Goal: Task Accomplishment & Management: Contribute content

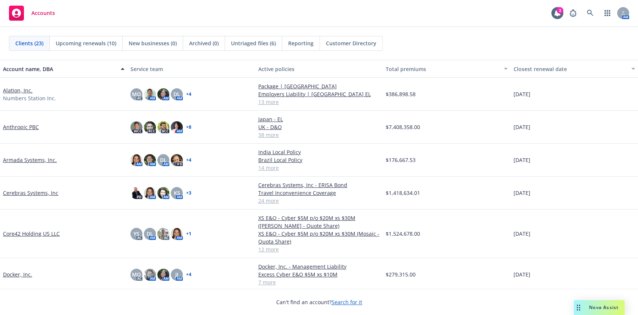
click at [9, 90] on link "Alation, Inc." at bounding box center [18, 90] width 30 height 8
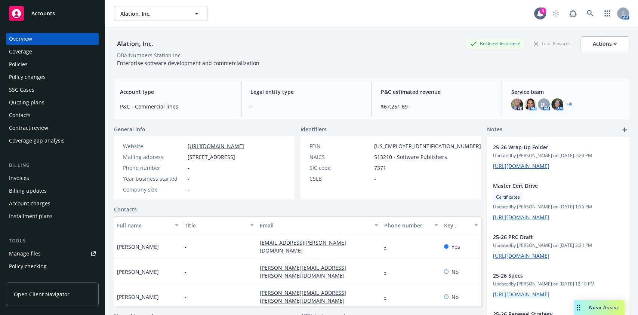
click at [34, 171] on div "Billing Invoices Billing updates Account charges Installment plans" at bounding box center [52, 191] width 93 height 61
click at [38, 177] on div "Invoices" at bounding box center [52, 178] width 87 height 12
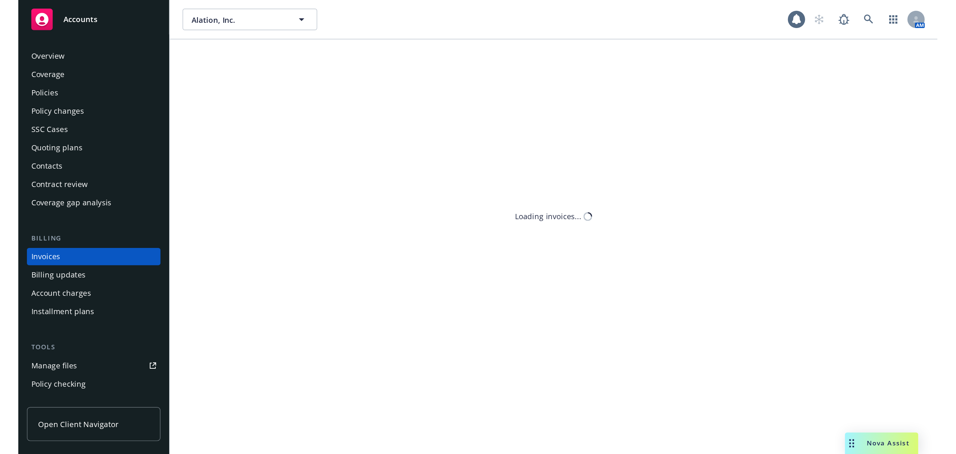
scroll to position [9, 0]
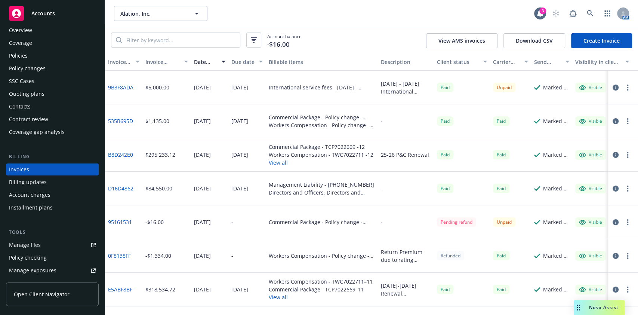
click at [617, 87] on icon "button" at bounding box center [615, 87] width 6 height 6
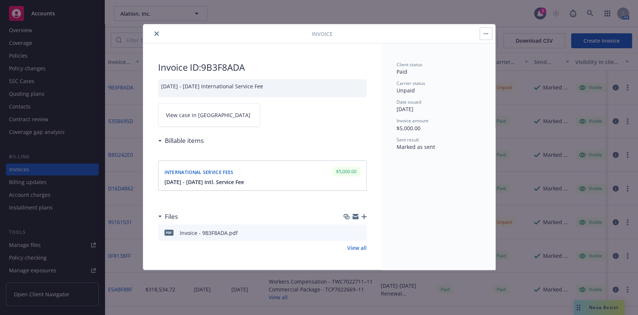
click at [218, 123] on link "View case in SSC" at bounding box center [209, 115] width 102 height 24
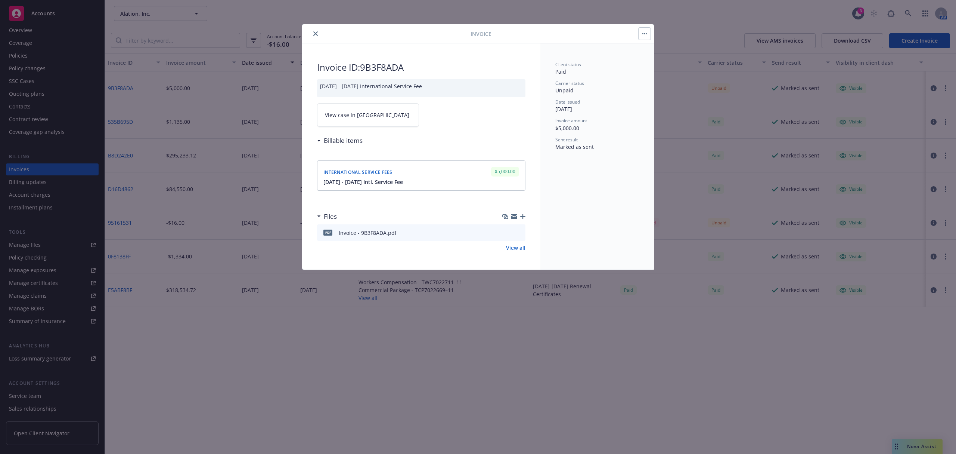
scroll to position [8, 0]
click at [313, 34] on button "close" at bounding box center [315, 33] width 9 height 9
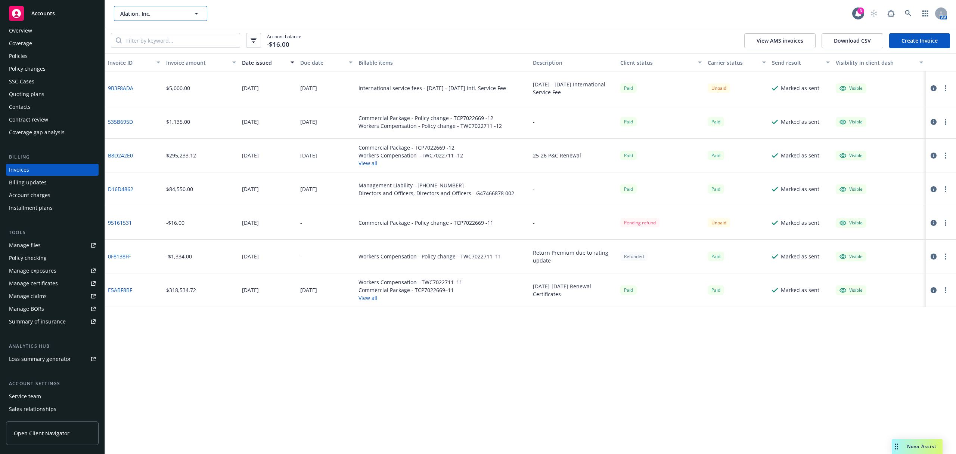
click at [178, 10] on span "Alation, Inc." at bounding box center [152, 14] width 65 height 8
click at [150, 131] on div "Rabbit Inc." at bounding box center [135, 131] width 32 height 11
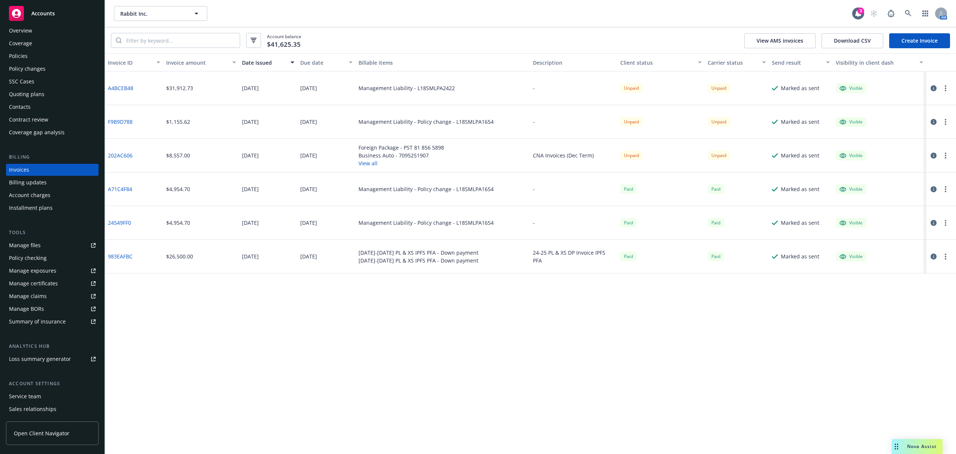
click at [40, 58] on div "Policies" at bounding box center [52, 56] width 87 height 12
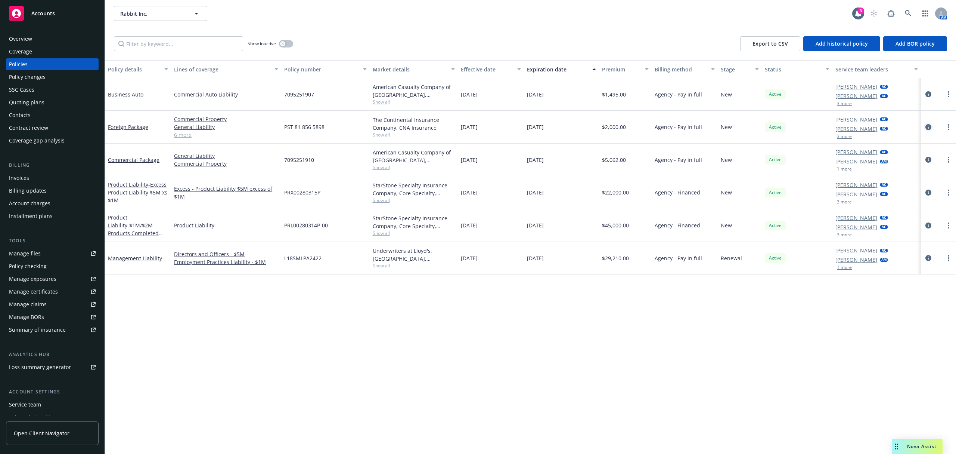
click at [637, 128] on icon "circleInformation" at bounding box center [929, 127] width 6 height 6
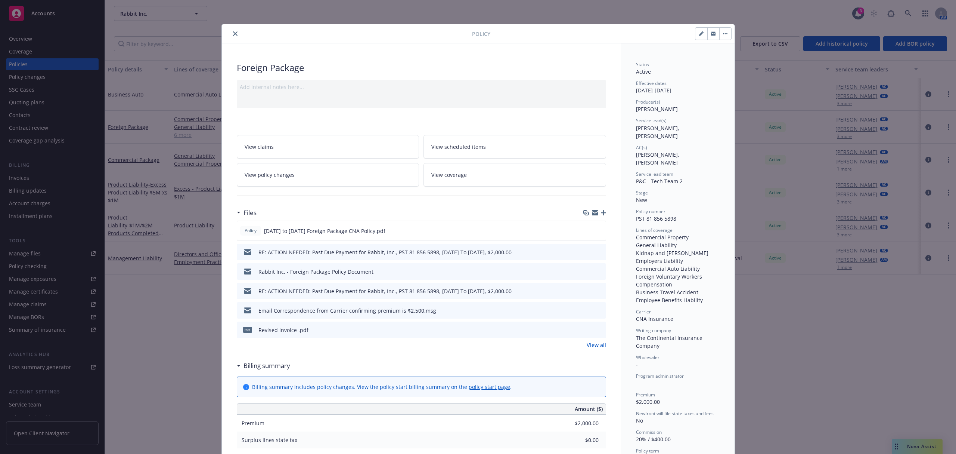
click at [592, 314] on link "View all" at bounding box center [596, 345] width 19 height 8
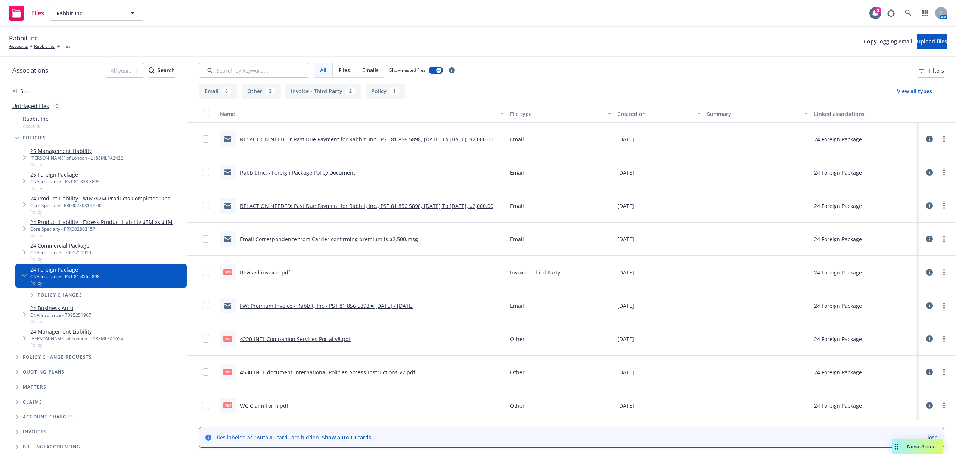
click at [380, 93] on button "Policy 1" at bounding box center [386, 91] width 40 height 15
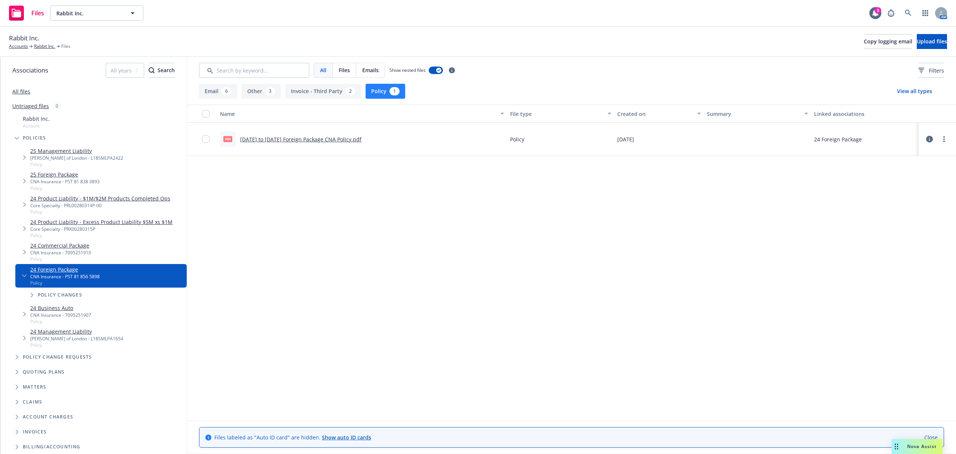
click at [283, 134] on div "pdf 01-02-2025 to 01-02-2025 Foreign Package CNA Policy.pdf" at bounding box center [291, 139] width 142 height 16
click at [286, 141] on link "[DATE] to [DATE] Foreign Package CNA Policy.pdf" at bounding box center [300, 139] width 121 height 7
click at [43, 49] on link "Rabbit Inc." at bounding box center [44, 46] width 21 height 7
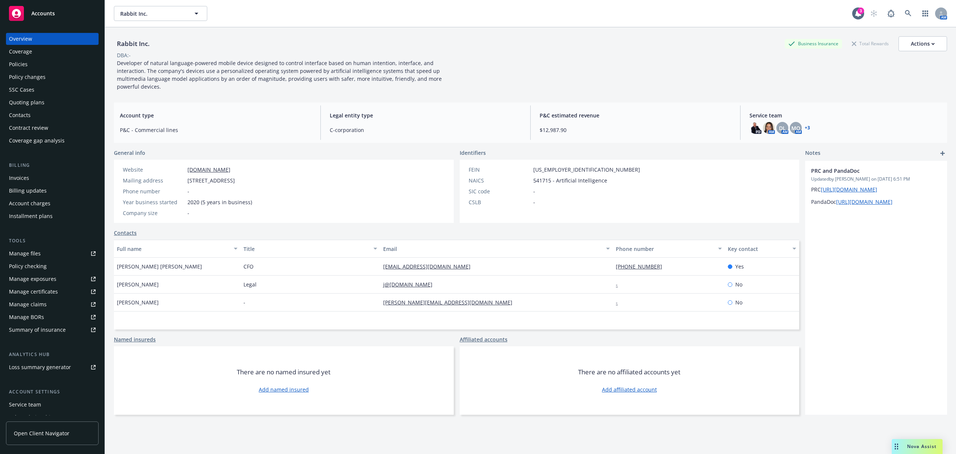
click at [15, 66] on div "Policies" at bounding box center [18, 64] width 19 height 12
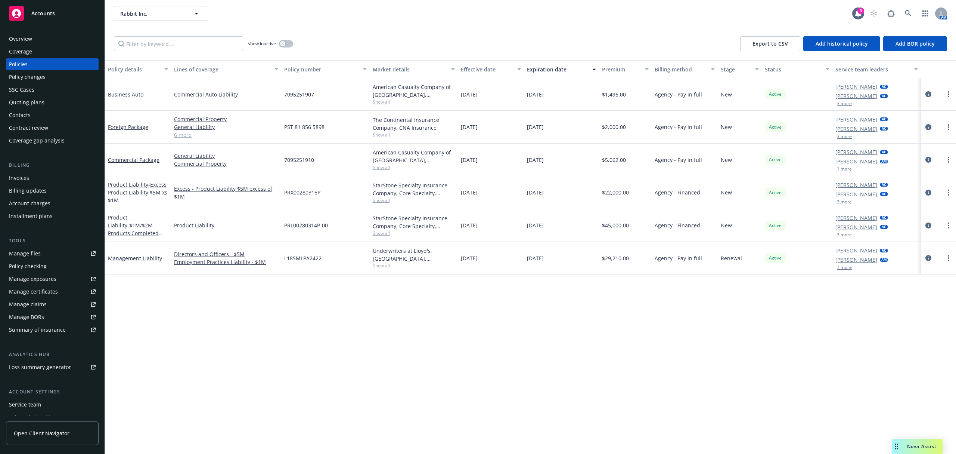
click at [930, 127] on icon "circleInformation" at bounding box center [929, 127] width 6 height 6
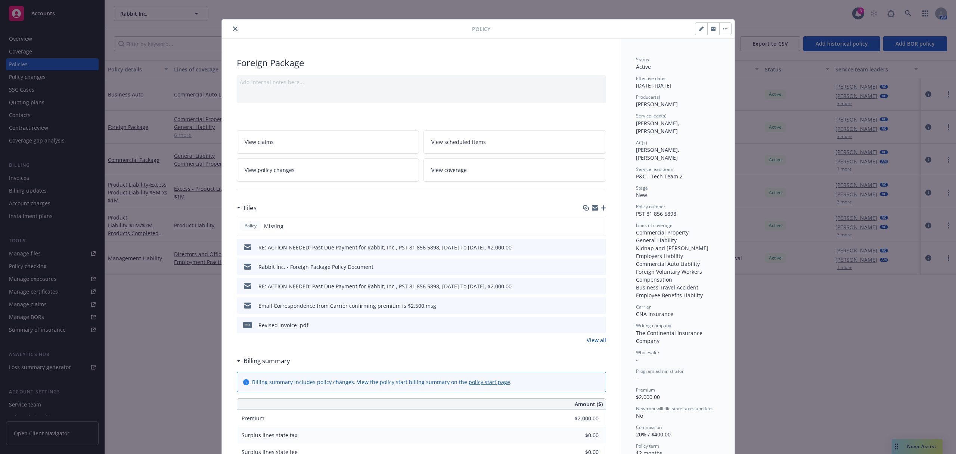
scroll to position [1, 0]
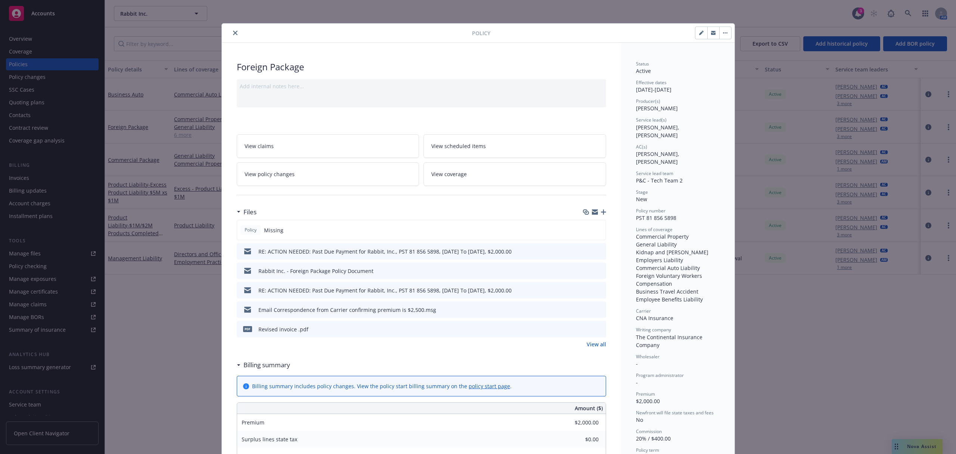
click at [601, 213] on icon "button" at bounding box center [603, 211] width 5 height 5
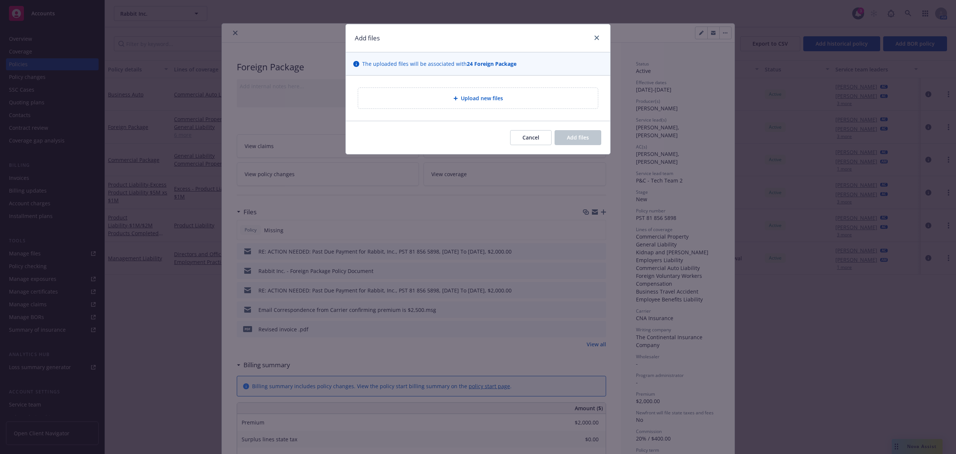
click at [465, 93] on div "Upload new files" at bounding box center [478, 98] width 240 height 21
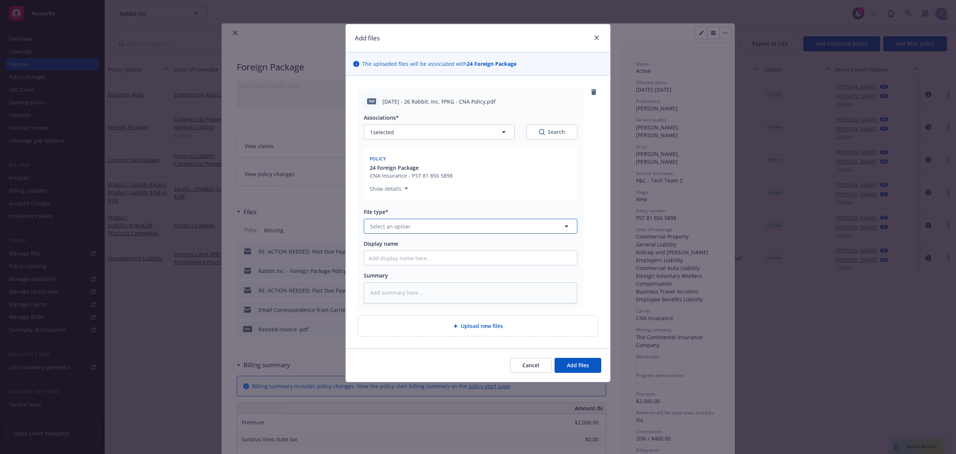
click at [416, 220] on button "Select an option" at bounding box center [471, 226] width 214 height 15
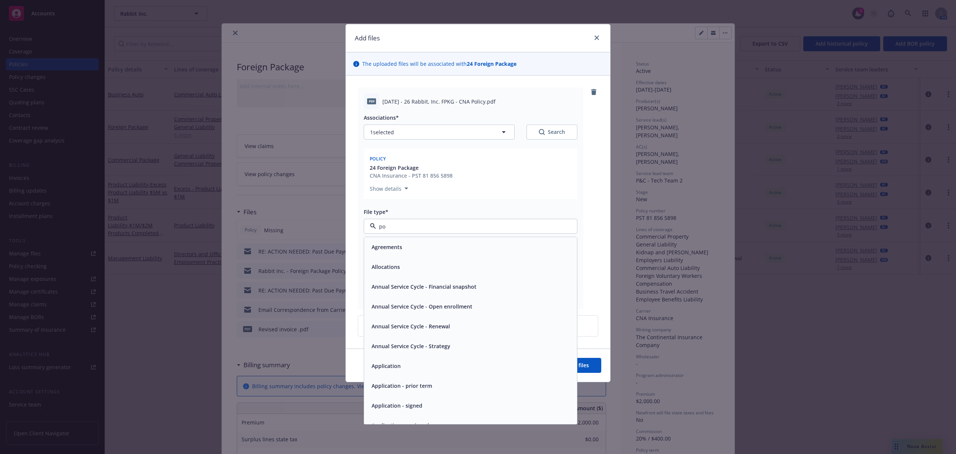
type input "pol"
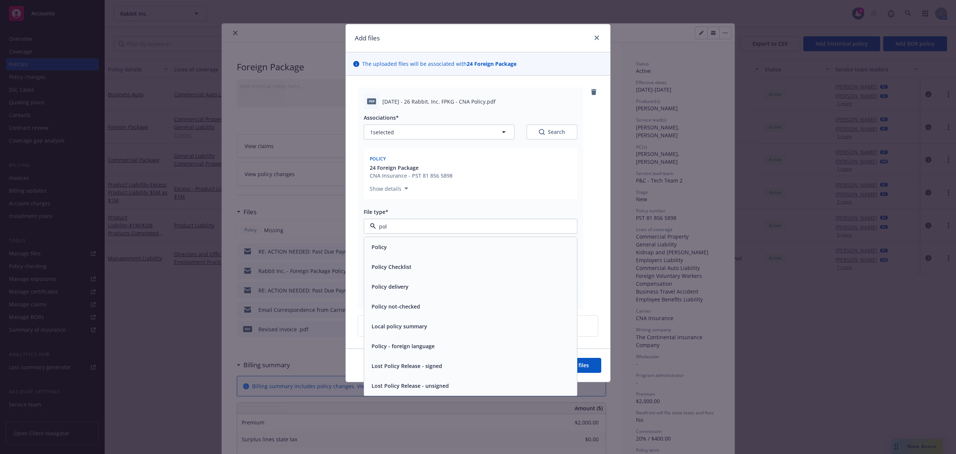
click at [399, 249] on div "Policy" at bounding box center [471, 246] width 204 height 11
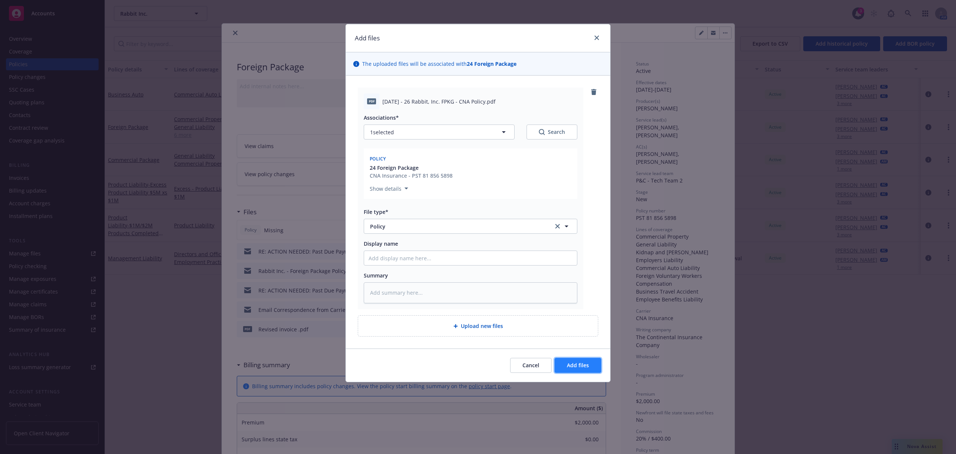
click at [580, 367] on span "Add files" at bounding box center [578, 364] width 22 height 7
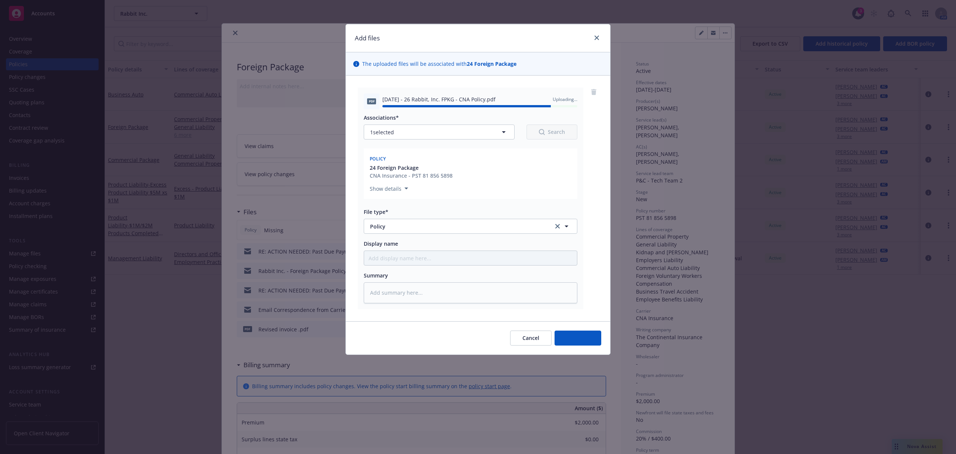
type textarea "x"
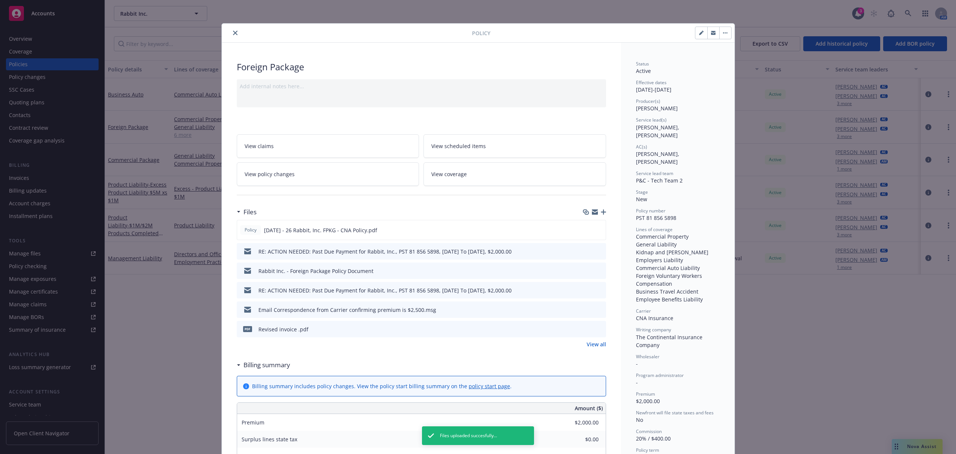
click at [233, 32] on icon "close" at bounding box center [235, 33] width 4 height 4
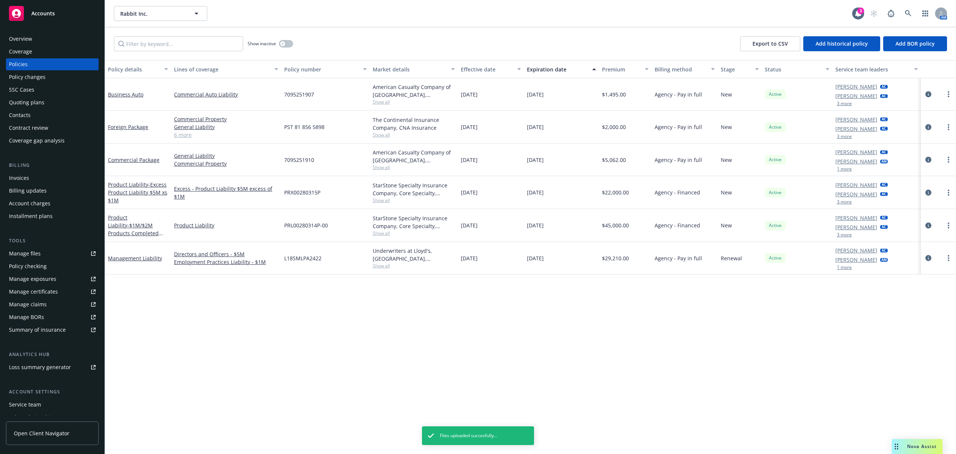
click at [43, 103] on div "Quoting plans" at bounding box center [52, 102] width 87 height 12
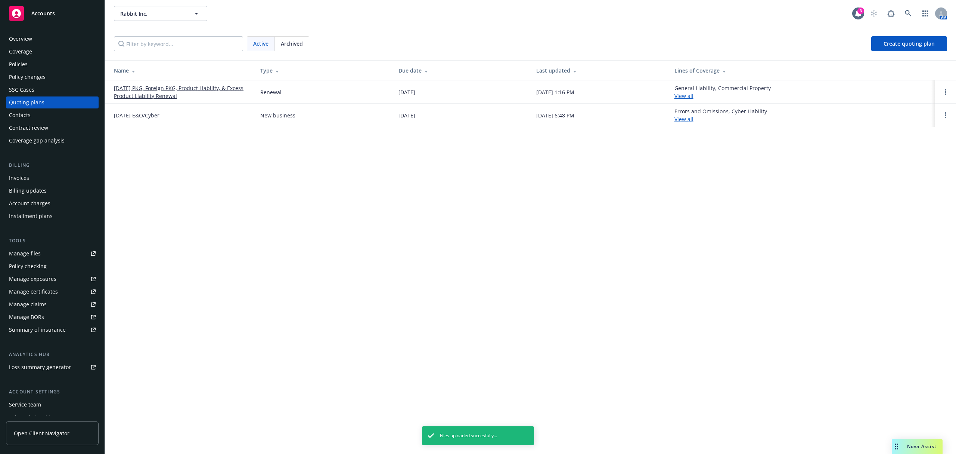
click at [157, 96] on link "[DATE] PKG, Foreign PKG, Product Liability, & Excess Product Liability Renewal" at bounding box center [181, 92] width 134 height 16
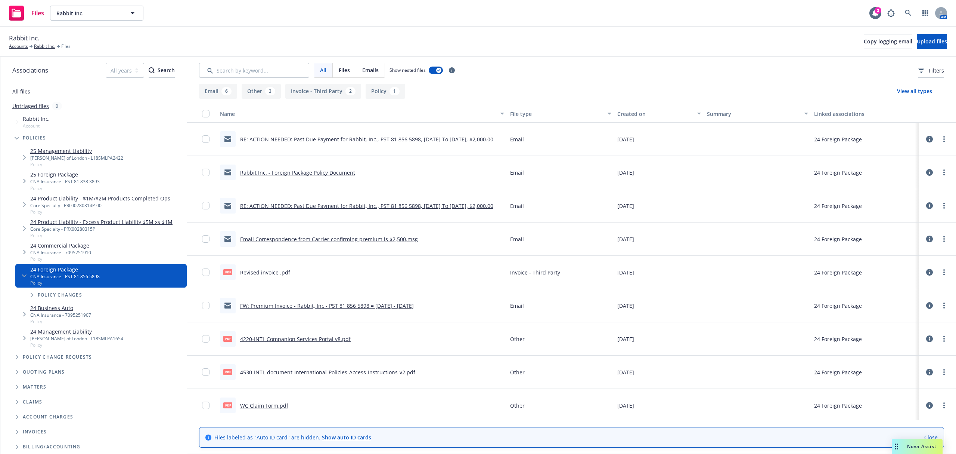
click at [380, 89] on button "Policy 1" at bounding box center [386, 91] width 40 height 15
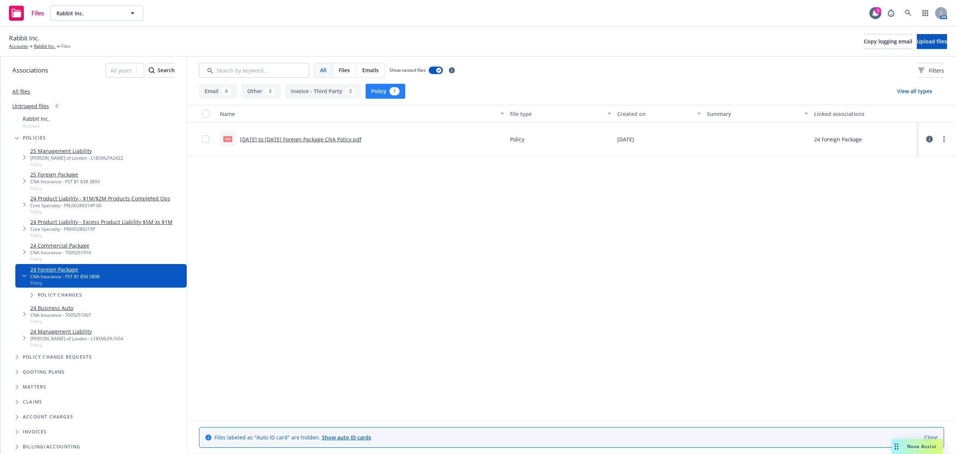
click at [290, 136] on link "[DATE] to [DATE] Foreign Package CNA Policy.pdf" at bounding box center [300, 139] width 121 height 7
click at [944, 139] on icon "more" at bounding box center [944, 139] width 1 height 6
click at [900, 155] on link "Archive" at bounding box center [911, 154] width 74 height 15
click at [208, 95] on button "Email 6" at bounding box center [218, 91] width 38 height 15
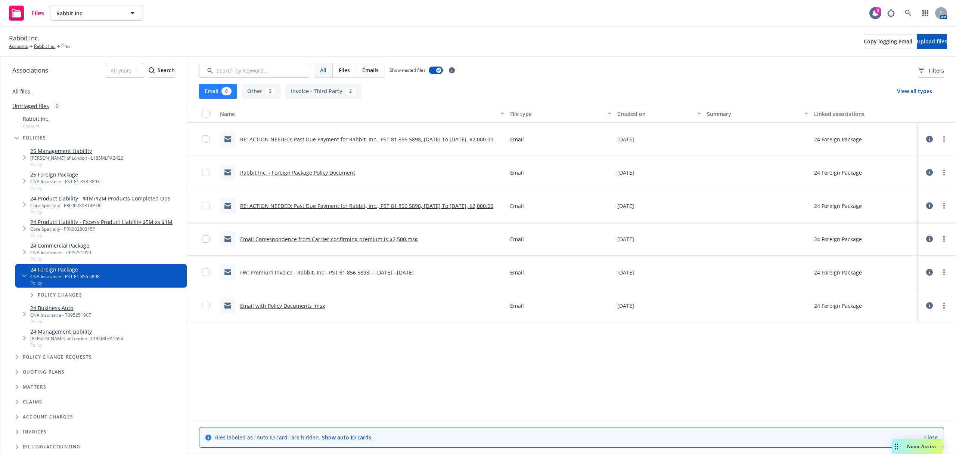
click at [508, 147] on div "Email" at bounding box center [561, 139] width 108 height 33
click at [315, 172] on link "Rabbit Inc. - Foreign Package Policy Document" at bounding box center [297, 172] width 115 height 7
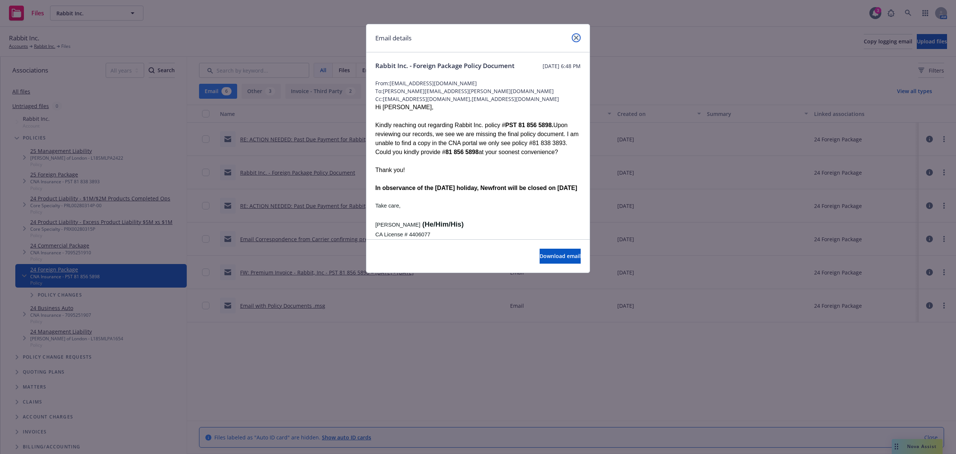
click at [574, 38] on icon "close" at bounding box center [576, 37] width 4 height 4
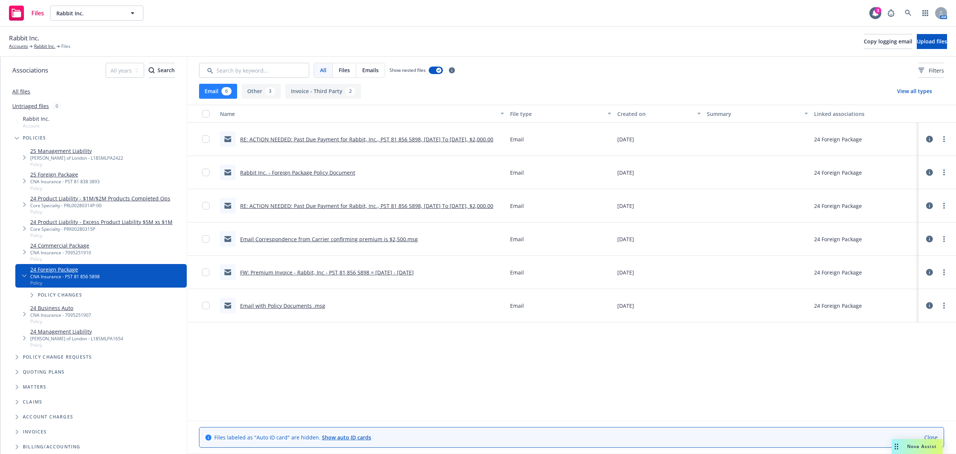
click at [50, 169] on div "25 Foreign Package CNA Insurance - PST 81 838 3893 Policy" at bounding box center [100, 181] width 171 height 24
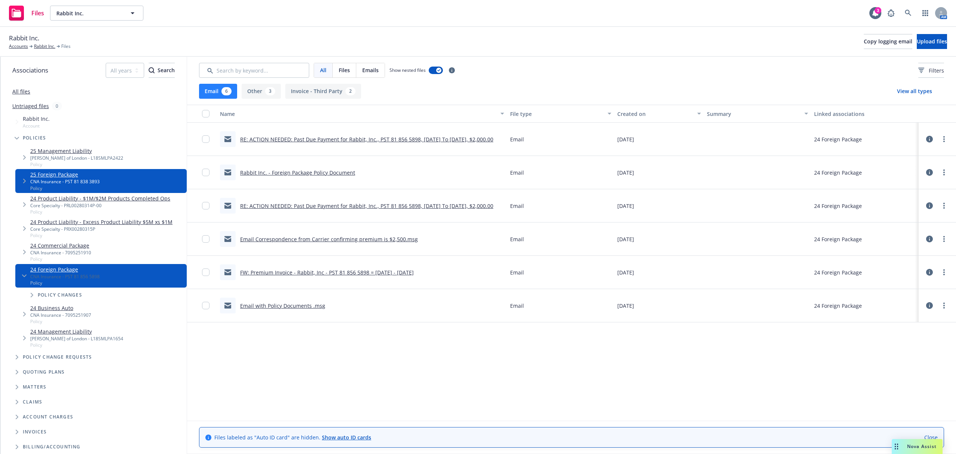
click at [55, 172] on link "25 Foreign Package" at bounding box center [64, 174] width 69 height 8
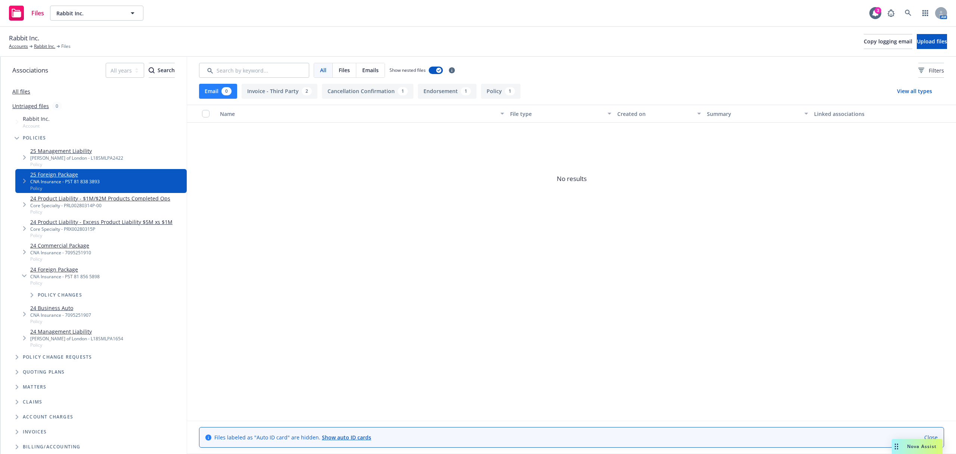
click at [488, 93] on button "Policy 1" at bounding box center [501, 91] width 40 height 15
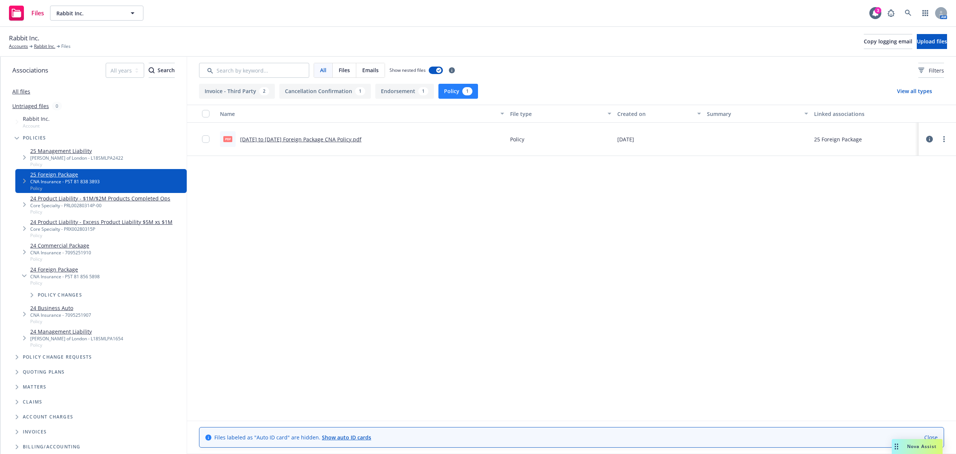
click at [320, 143] on div "pdf 01-02-2025 to 01-02-2025 Foreign Package CNA Policy.pdf" at bounding box center [291, 139] width 142 height 16
click at [306, 136] on link "01-02-2025 to 01-02-2025 Foreign Package CNA Policy.pdf" at bounding box center [300, 139] width 121 height 7
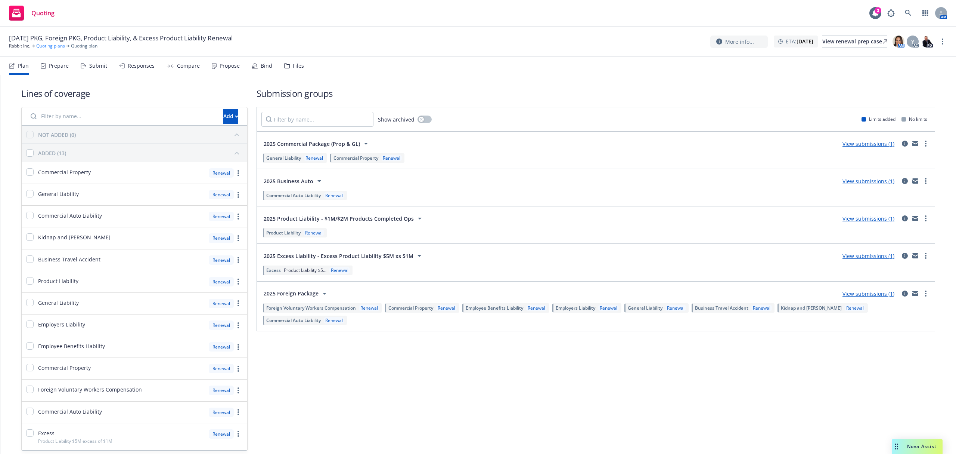
drag, startPoint x: 27, startPoint y: 46, endPoint x: 56, endPoint y: 49, distance: 29.0
click at [56, 49] on link "Quoting plans" at bounding box center [50, 46] width 29 height 7
click at [17, 46] on link "Rabbit Inc." at bounding box center [19, 46] width 21 height 7
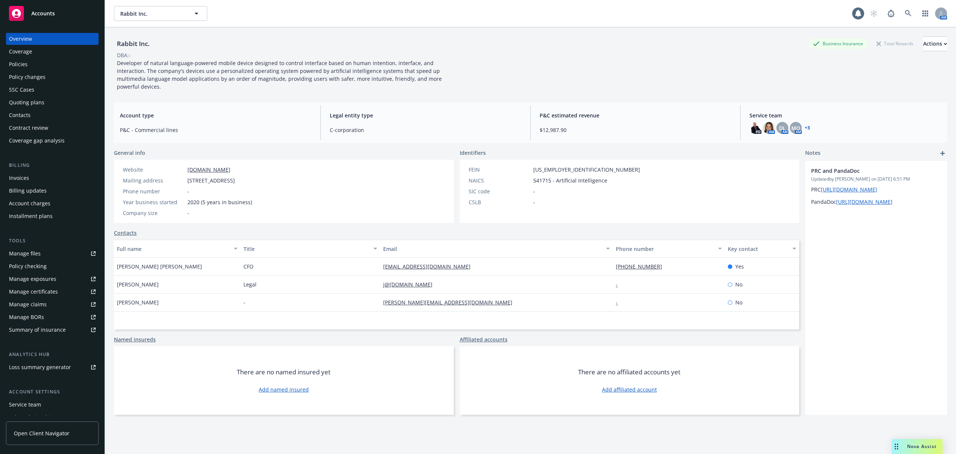
click at [174, 17] on button "Rabbit Inc." at bounding box center [160, 13] width 93 height 15
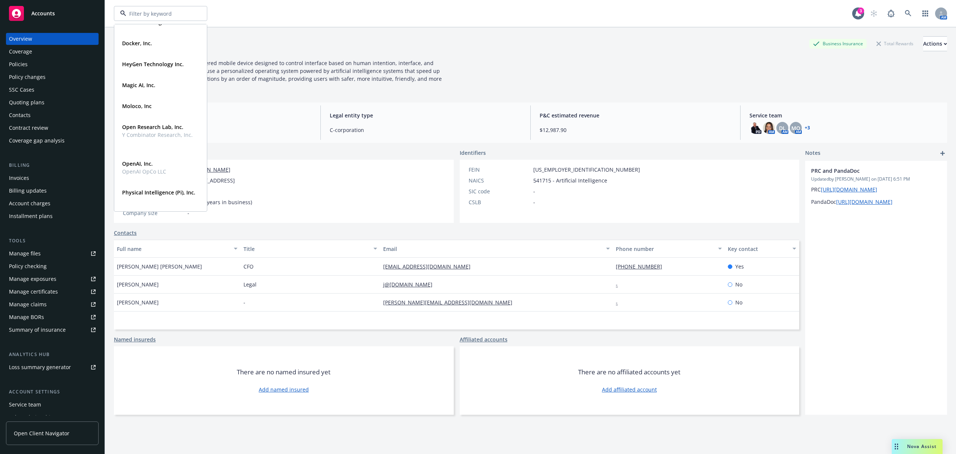
scroll to position [116, 0]
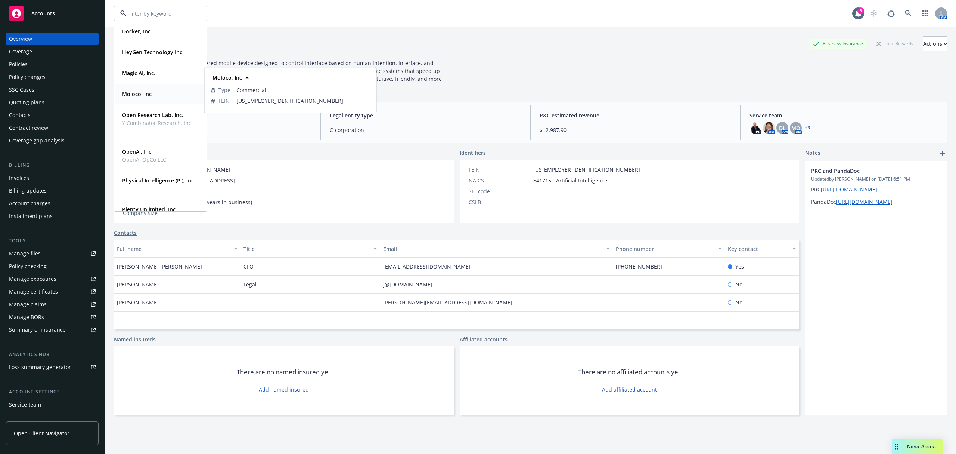
click at [153, 93] on div "Moloco, Inc" at bounding box center [160, 94] width 83 height 11
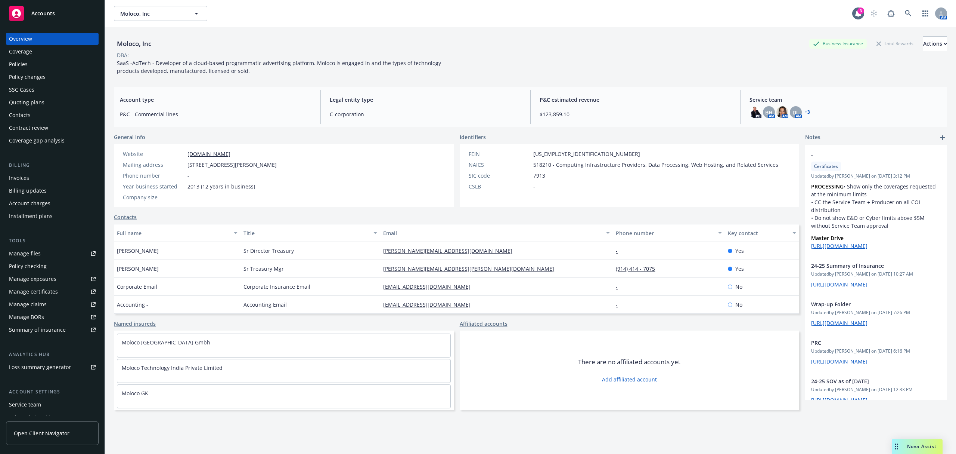
click at [23, 66] on div "Policies" at bounding box center [18, 64] width 19 height 12
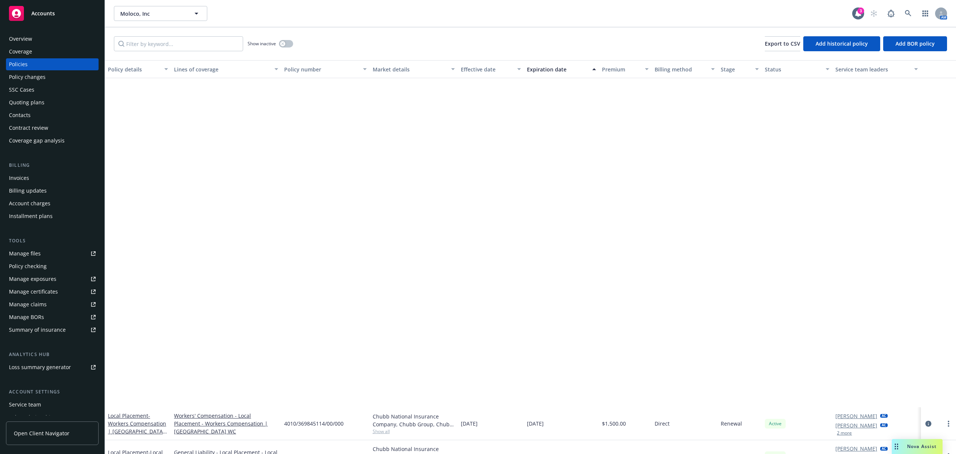
scroll to position [392, 0]
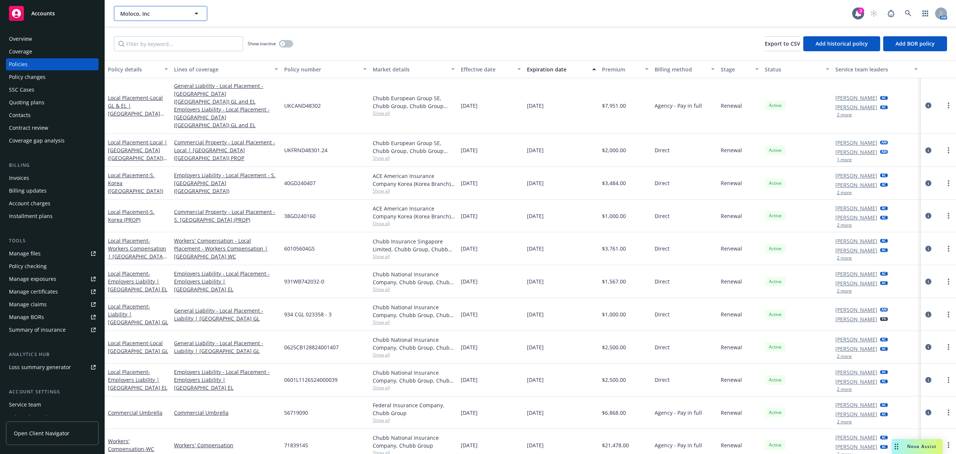
click at [140, 17] on button "Moloco, Inc" at bounding box center [160, 13] width 93 height 15
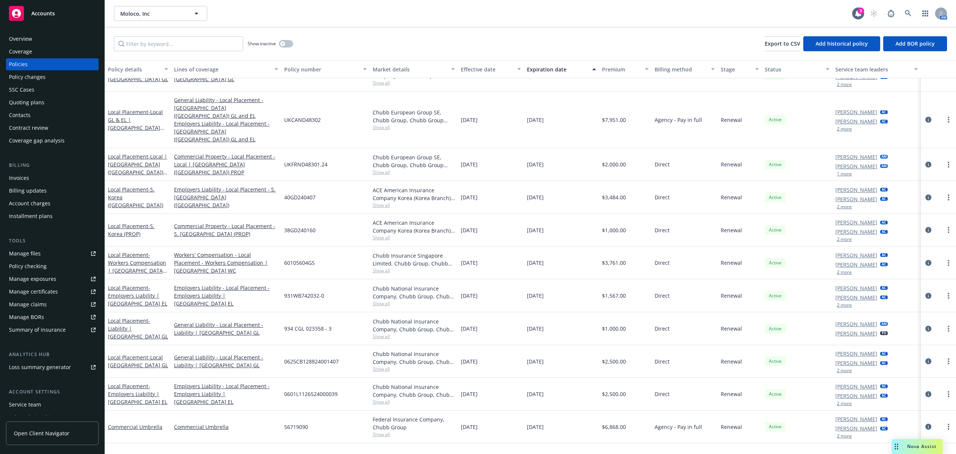
scroll to position [0, 0]
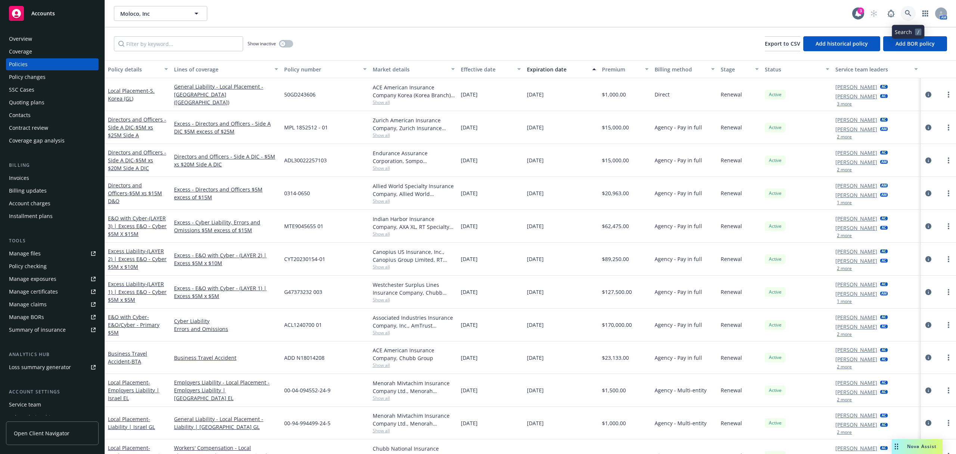
click at [909, 11] on icon at bounding box center [908, 13] width 6 height 6
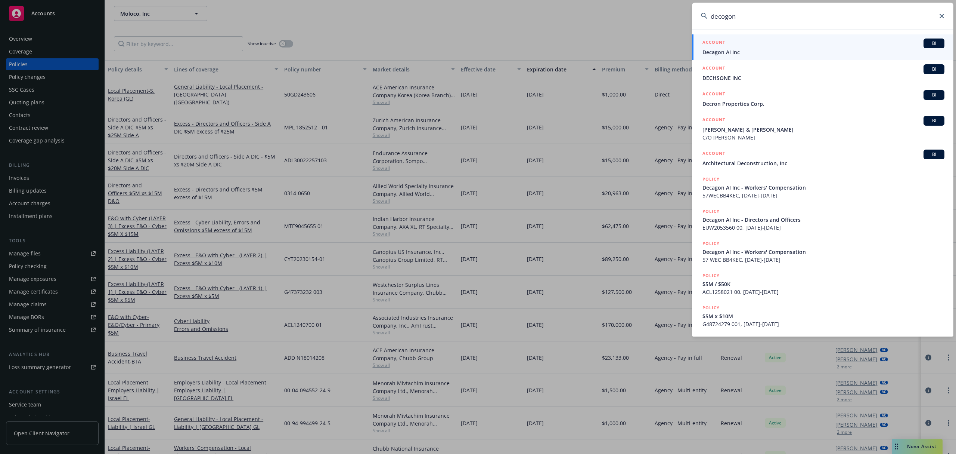
type input "decogon"
click at [762, 45] on div "ACCOUNT BI" at bounding box center [824, 43] width 242 height 10
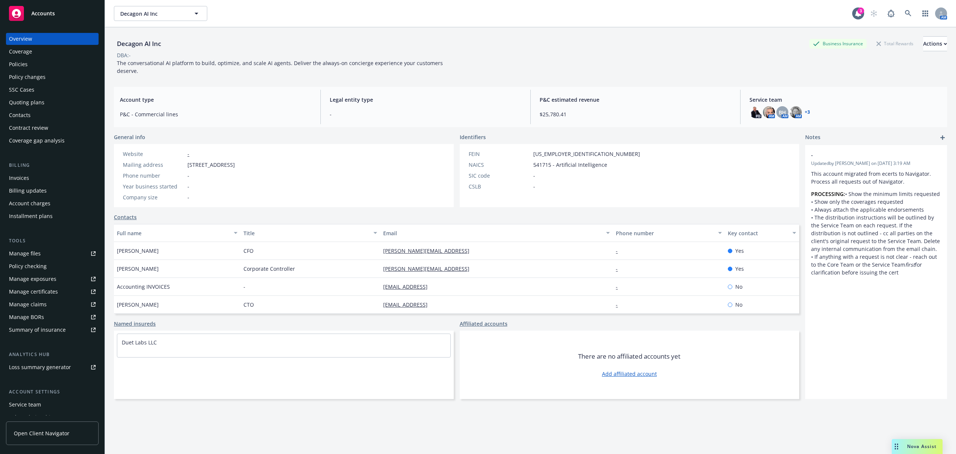
click at [130, 159] on div "Website - Mailing address [STREET_ADDRESS] Phone number - Year business started…" at bounding box center [179, 175] width 118 height 51
click at [805, 112] on link "+ 3" at bounding box center [807, 112] width 5 height 4
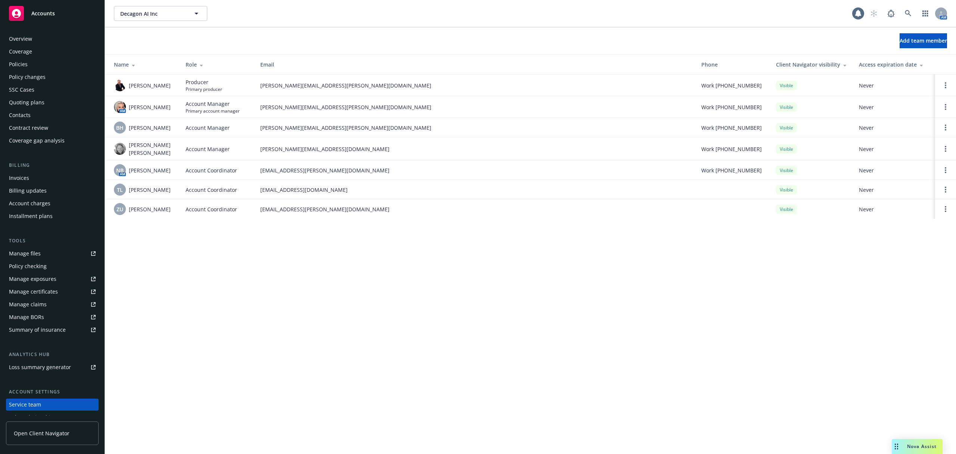
scroll to position [46, 0]
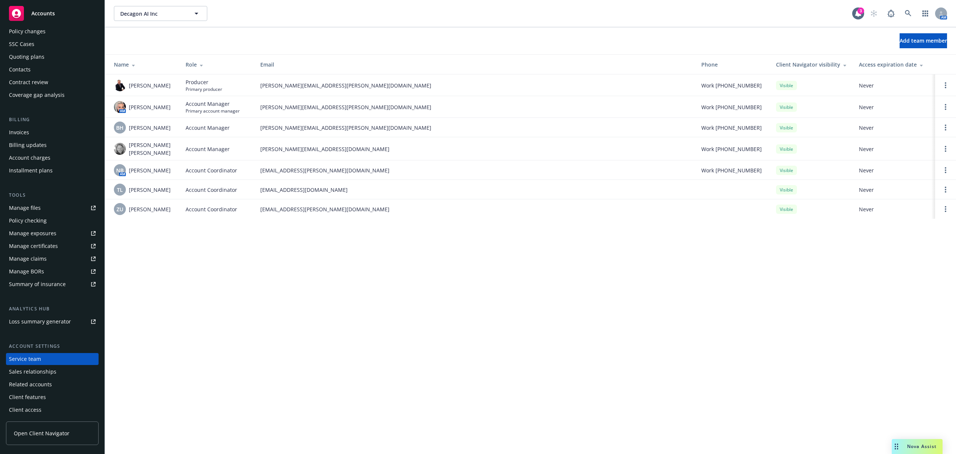
click at [954, 258] on div "Decagon AI Inc Decagon AI Inc 3 AM Add team member Name Role Email Phone Client…" at bounding box center [530, 227] width 851 height 454
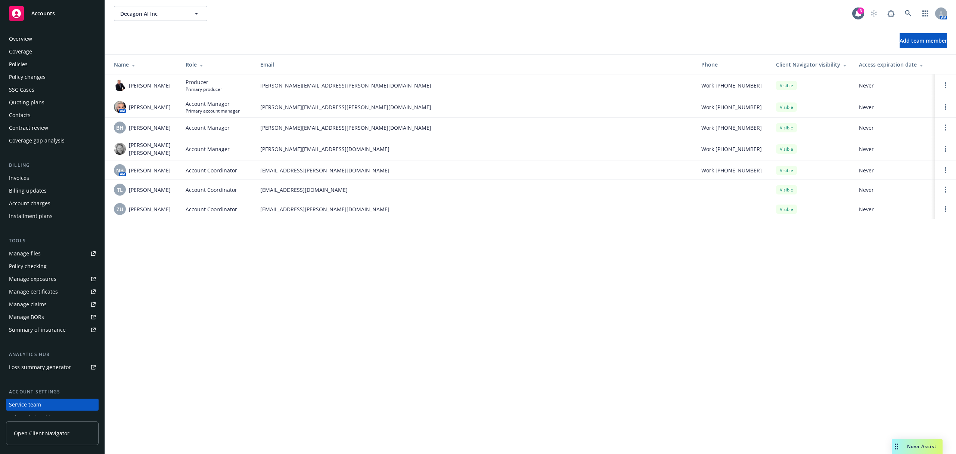
click at [32, 65] on div "Policies" at bounding box center [52, 64] width 87 height 12
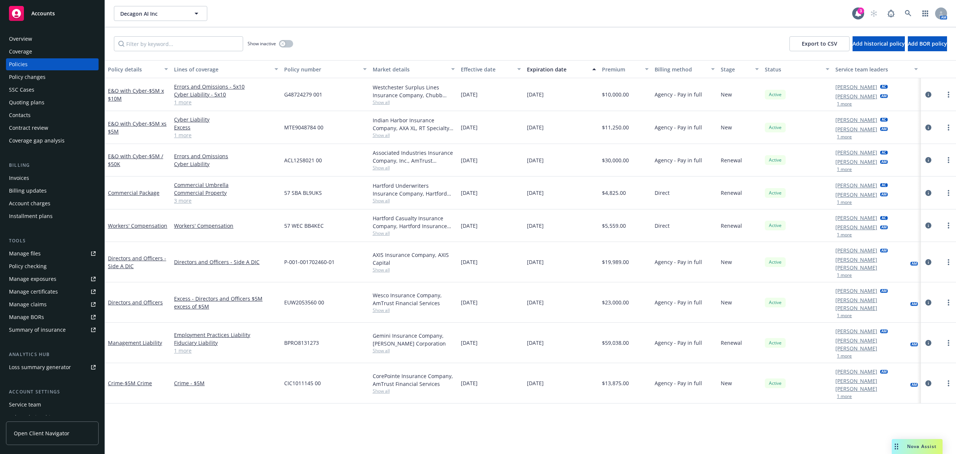
click at [53, 175] on div "Invoices" at bounding box center [52, 178] width 87 height 12
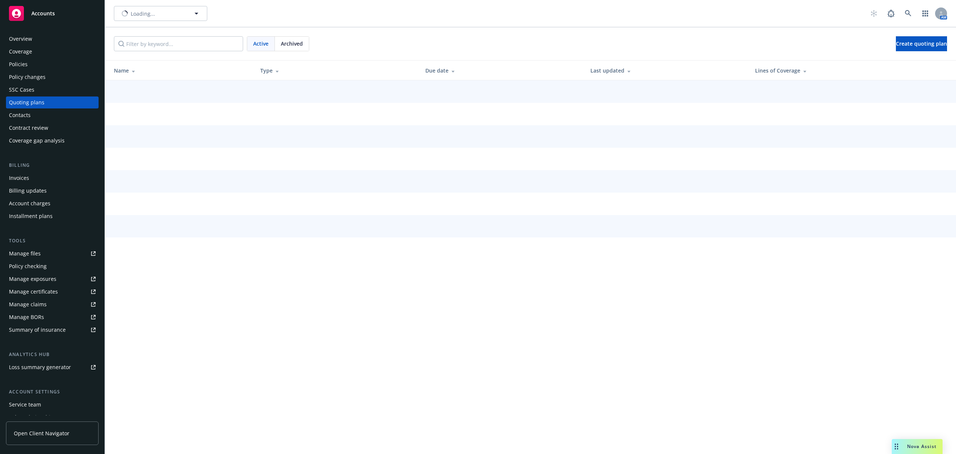
type input "Rabbit Inc."
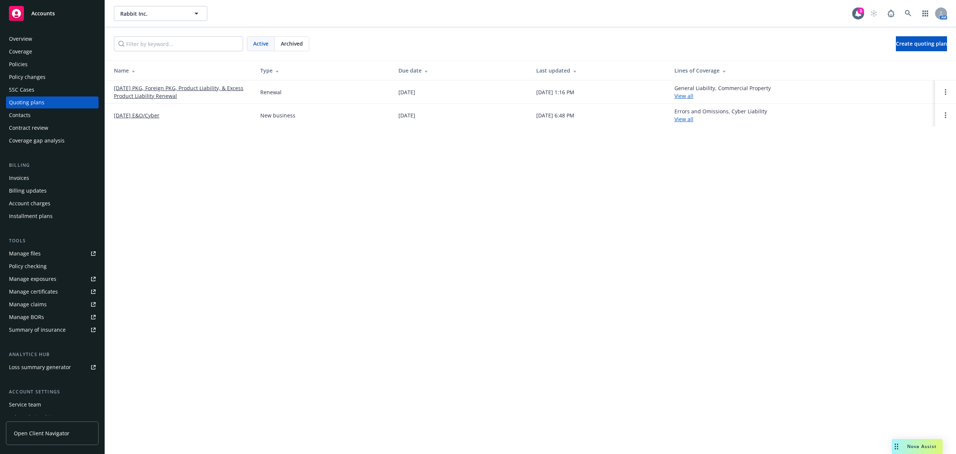
click at [195, 25] on div "Rabbit Inc. Rabbit Inc. 3 AM" at bounding box center [530, 13] width 851 height 27
click at [175, 10] on span "Rabbit Inc." at bounding box center [152, 14] width 65 height 8
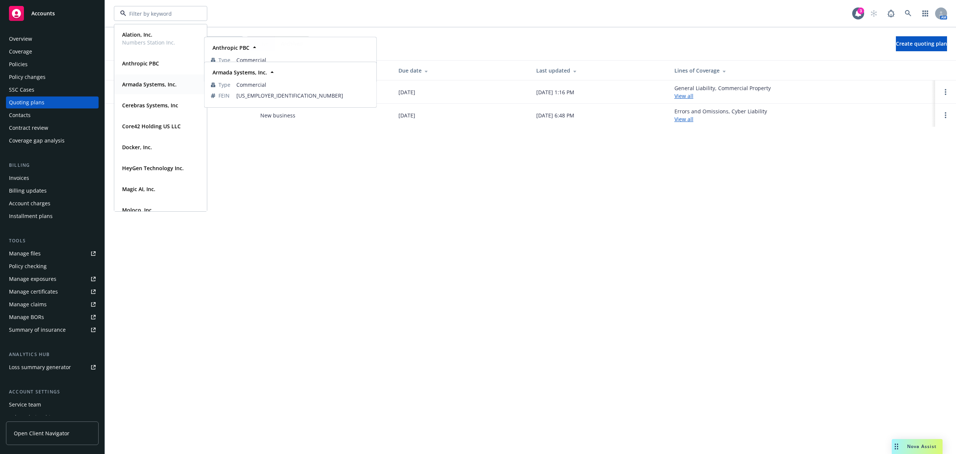
click at [163, 86] on strong "Armada Systems, Inc." at bounding box center [149, 84] width 55 height 7
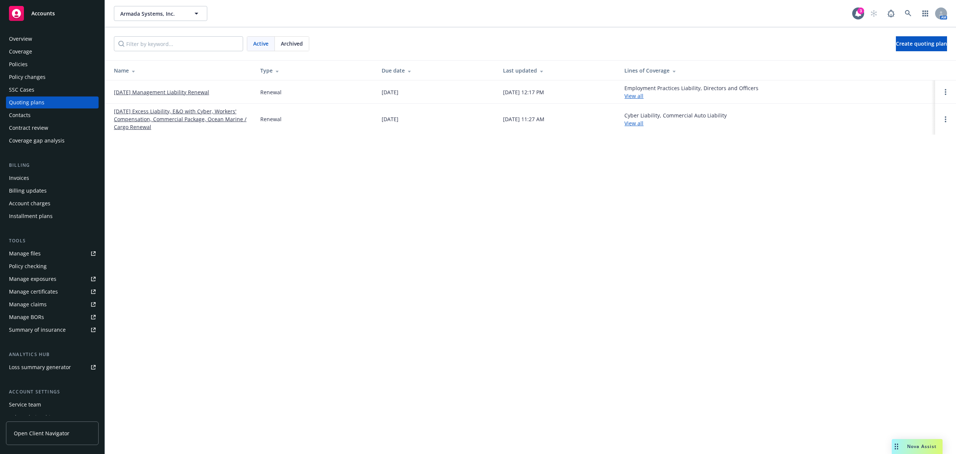
click at [29, 65] on div "Policies" at bounding box center [52, 64] width 87 height 12
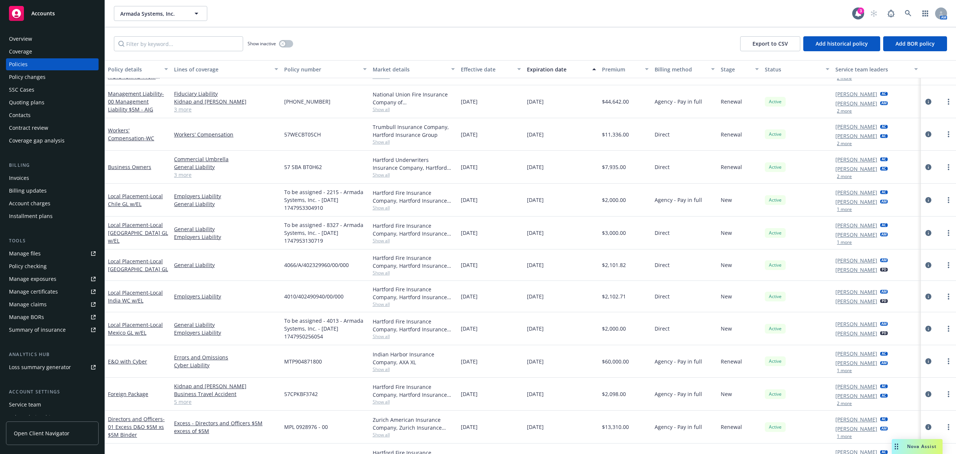
scroll to position [139, 0]
